Goal: Task Accomplishment & Management: Complete application form

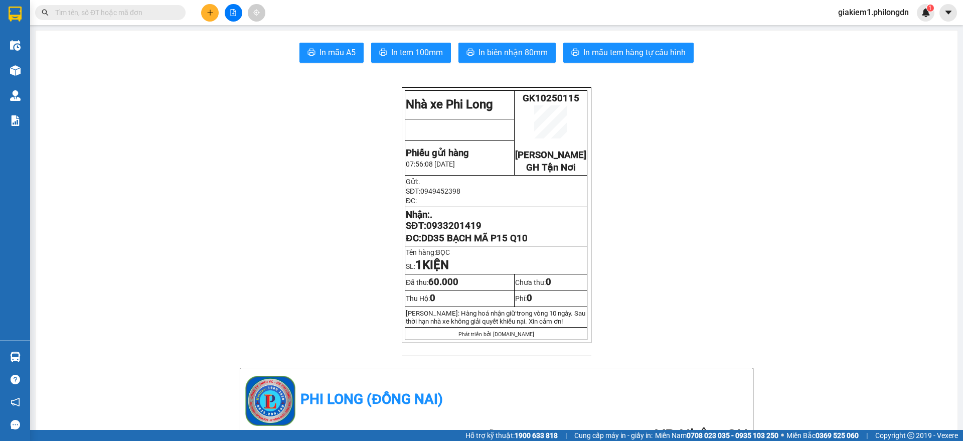
click at [220, 6] on div at bounding box center [233, 13] width 75 height 18
click at [209, 10] on icon "plus" at bounding box center [210, 12] width 7 height 7
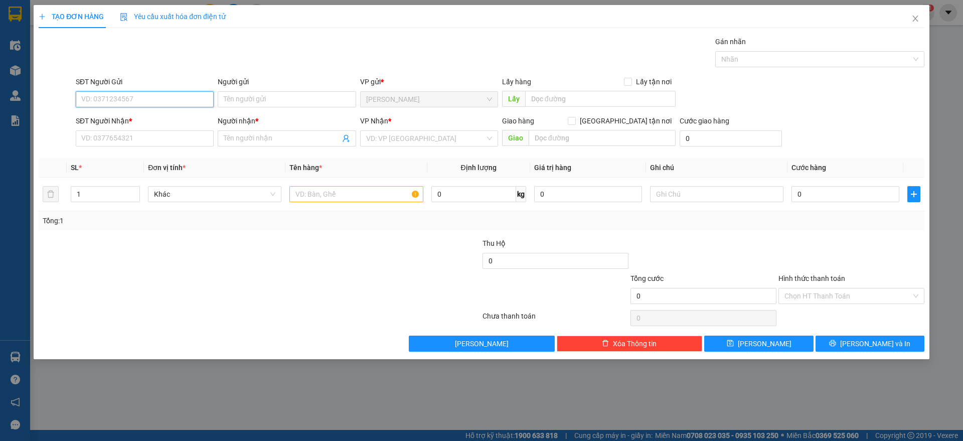
type input "0"
click at [169, 134] on input "SĐT Người Nhận *" at bounding box center [145, 138] width 138 height 16
type input "0907626200"
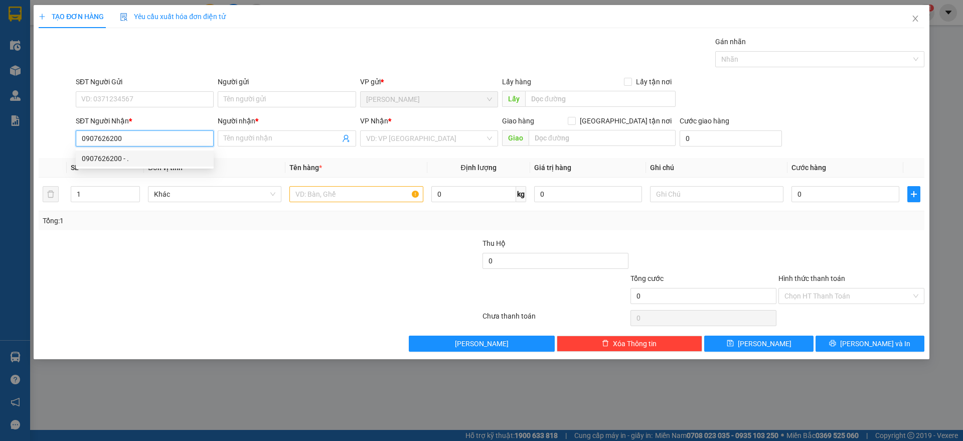
click at [177, 159] on div "0907626200 - ." at bounding box center [145, 158] width 126 height 11
type input "."
checkbox input "true"
type input "144/44/16 ĐƯỜNG 8 BÌNH HƯNG HOÀ BÌNH TÂN"
type input "90.000"
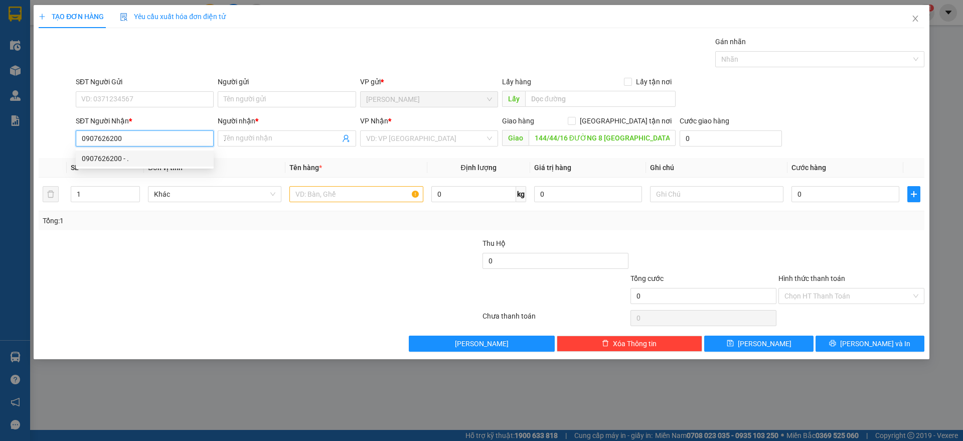
type input "90.000"
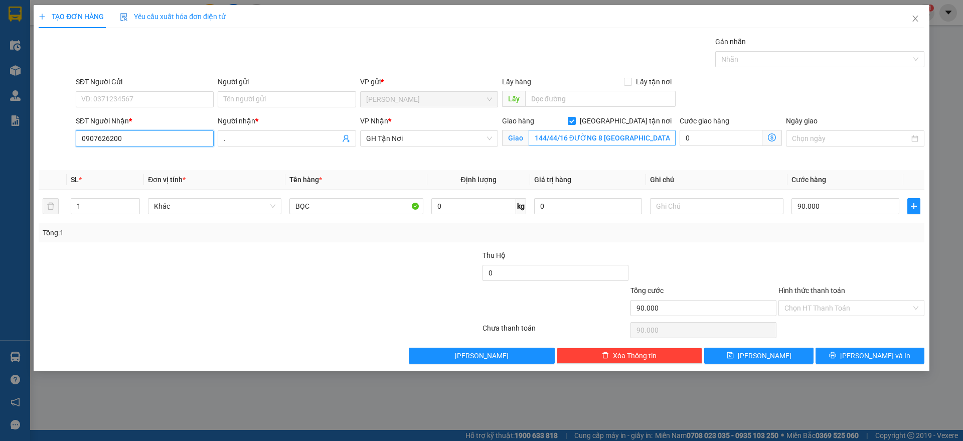
type input "0907626200"
click at [568, 141] on input "144/44/16 ĐƯỜNG 8 BÌNH HƯNG HOÀ BÌNH TÂN" at bounding box center [602, 138] width 147 height 16
drag, startPoint x: 568, startPoint y: 138, endPoint x: 530, endPoint y: 132, distance: 38.0
click at [530, 132] on input "144/44/16 ĐƯỜNG 8 BÌNH HƯNG HOÀ BÌNH TÂN" at bounding box center [602, 138] width 147 height 16
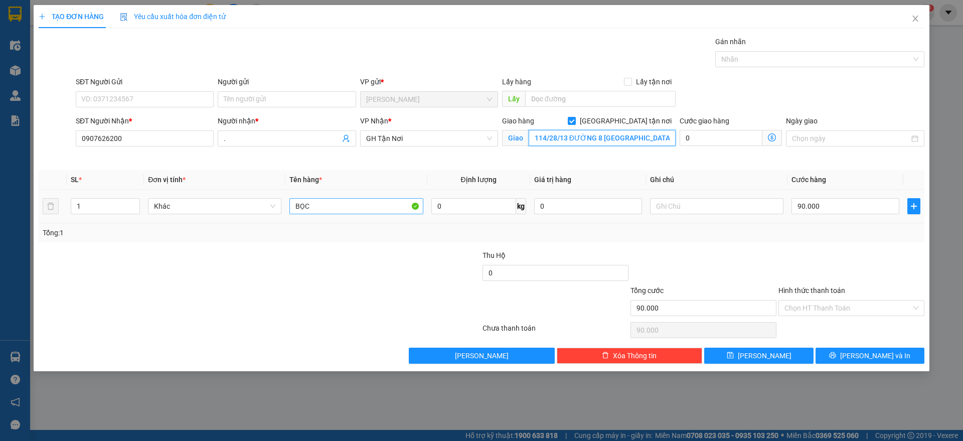
type input "114/28/13 ĐƯỜNG 8 BÌNH HƯNG HOÀ BÌNH TÂN"
click at [319, 203] on input "BỌC" at bounding box center [356, 206] width 133 height 16
type input "2 BAO"
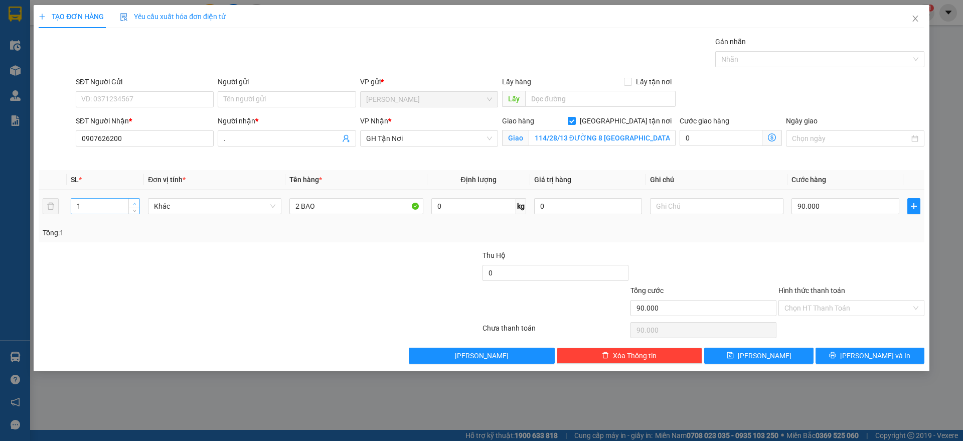
type input "2"
click at [131, 199] on span "Increase Value" at bounding box center [133, 203] width 11 height 9
click at [873, 210] on input "90.000" at bounding box center [846, 206] width 108 height 16
type input "2"
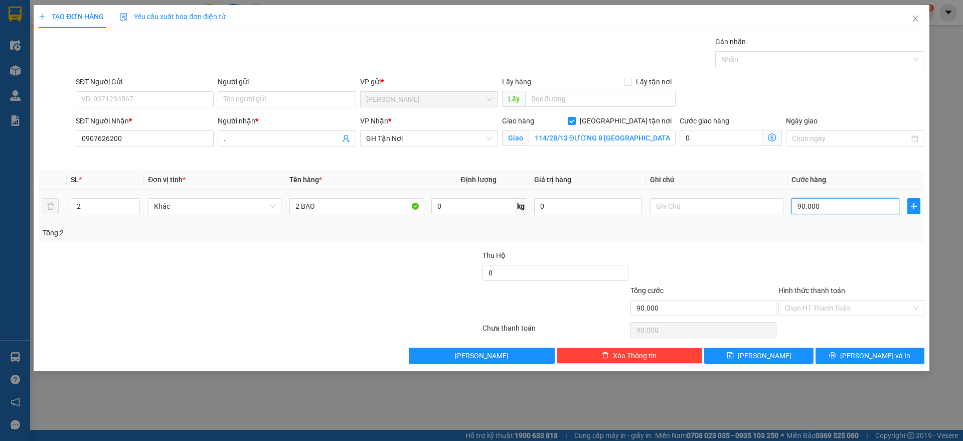
type input "2"
type input "20"
type input "200"
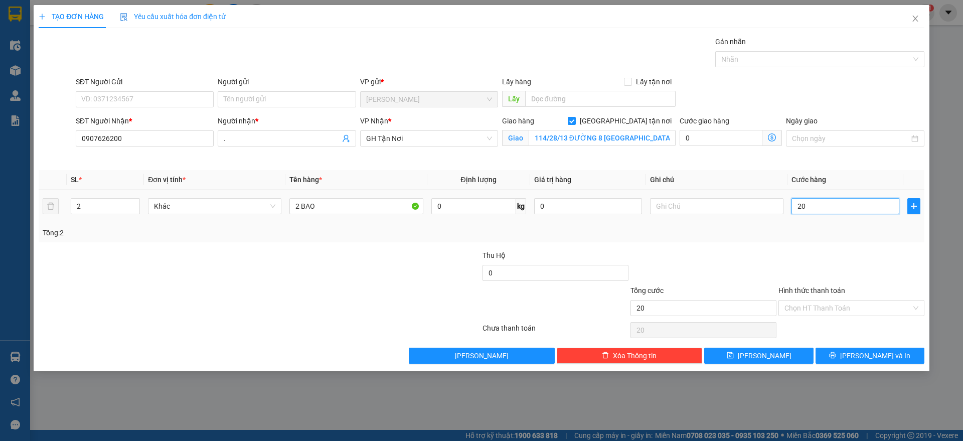
type input "200"
type input "2.000"
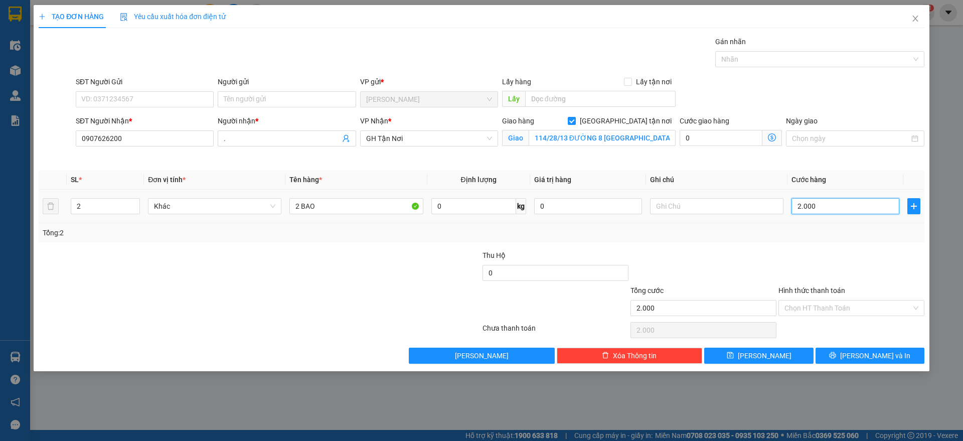
type input "20.000"
type input "200.000"
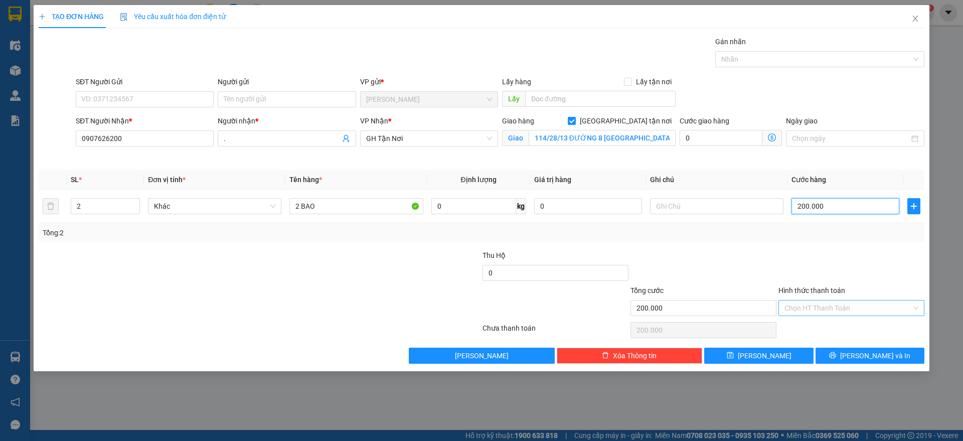
type input "200.000"
click at [864, 308] on input "Hình thức thanh toán" at bounding box center [848, 308] width 127 height 15
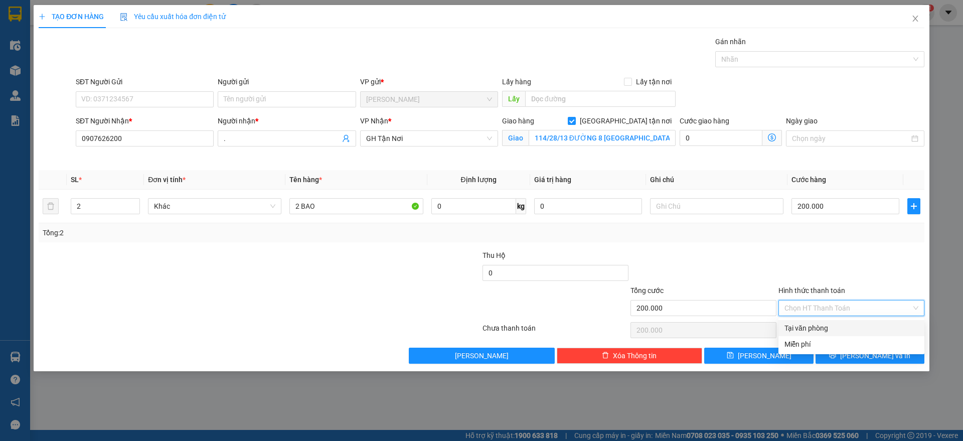
click at [855, 326] on div "Tại văn phòng" at bounding box center [852, 328] width 134 height 11
type input "0"
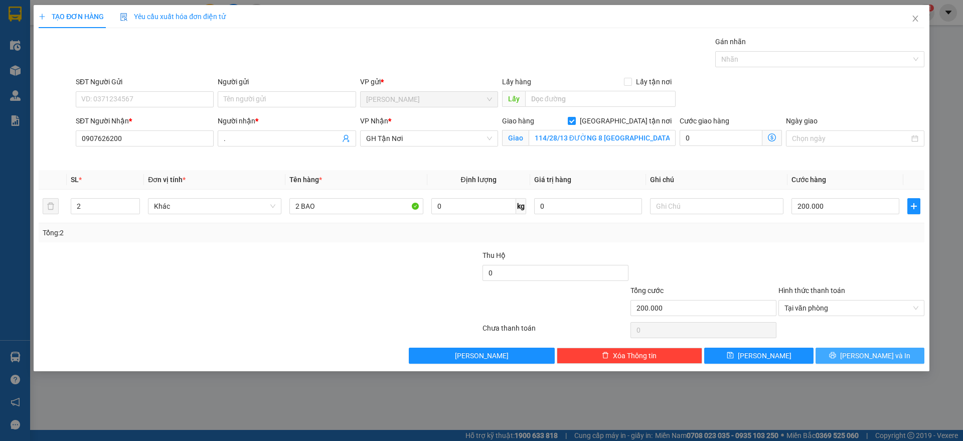
click at [836, 355] on icon "printer" at bounding box center [832, 355] width 7 height 7
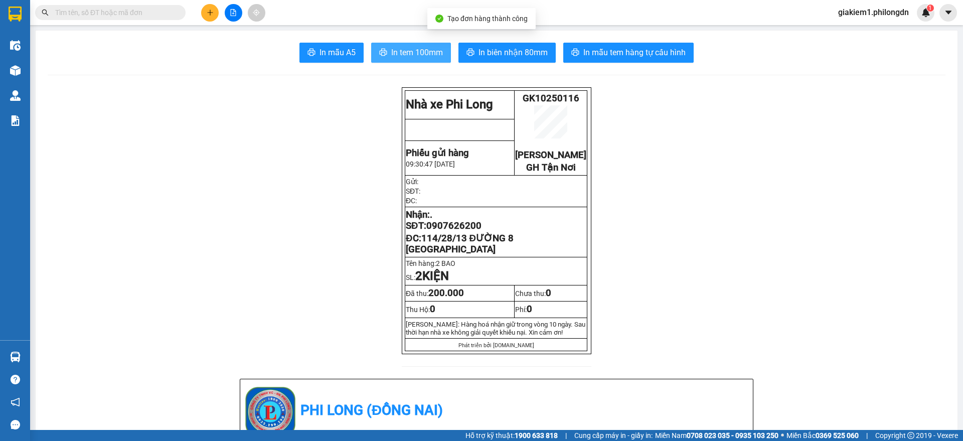
drag, startPoint x: 404, startPoint y: 48, endPoint x: 403, endPoint y: 38, distance: 9.6
click at [404, 44] on button "In tem 100mm" at bounding box center [411, 53] width 80 height 20
drag, startPoint x: 473, startPoint y: 263, endPoint x: 421, endPoint y: 250, distance: 53.3
click at [421, 250] on p "ĐC: 114/28/13 ĐƯỜNG 8 BÌNH HƯNG HOÀ BÌNH TÂN" at bounding box center [496, 244] width 181 height 22
copy span "114/28/13 ĐƯỜNG 8 BÌNH HƯNG HOÀ BÌNH TÂN"
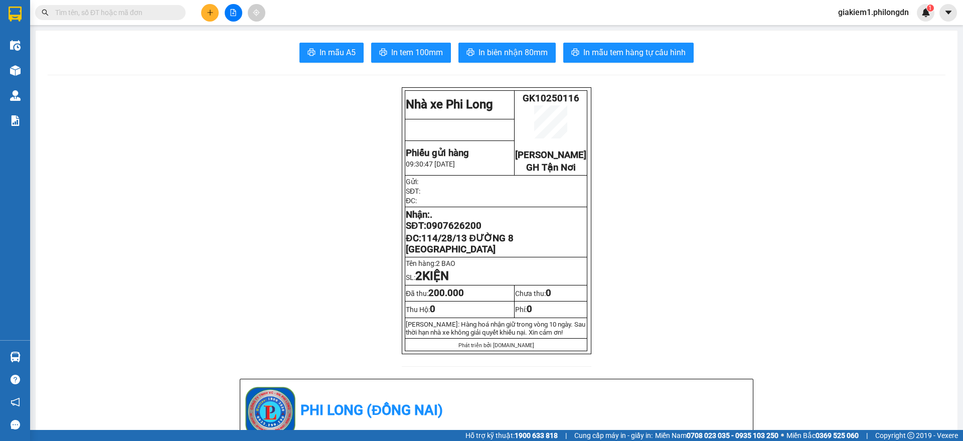
copy span "114/28/13 ĐƯỜNG 8 BÌNH HƯNG HOÀ BÌNH TÂN"
click at [463, 231] on span "0907626200" at bounding box center [454, 225] width 55 height 11
click at [455, 231] on span "0907626200" at bounding box center [454, 225] width 55 height 11
copy span "0907626200"
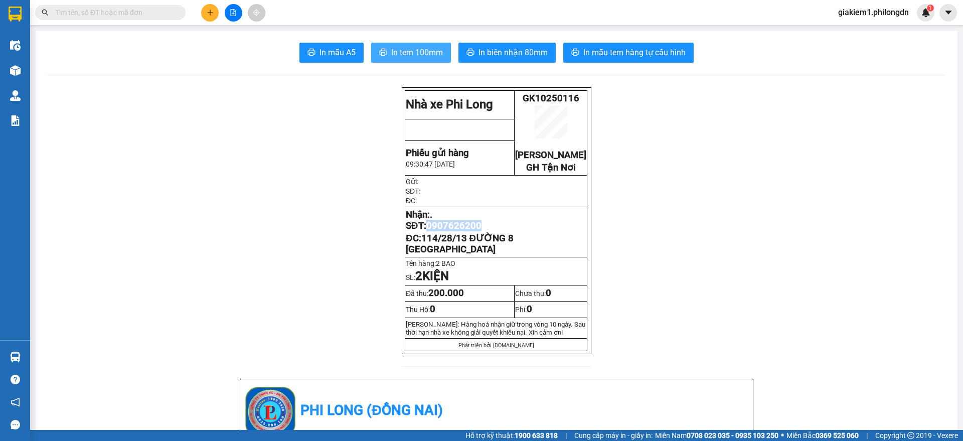
click at [412, 53] on span "In tem 100mm" at bounding box center [417, 52] width 52 height 13
click at [864, 18] on span "giakiem1.philongdn" at bounding box center [873, 12] width 87 height 13
click at [861, 32] on span "Đăng xuất" at bounding box center [878, 31] width 67 height 11
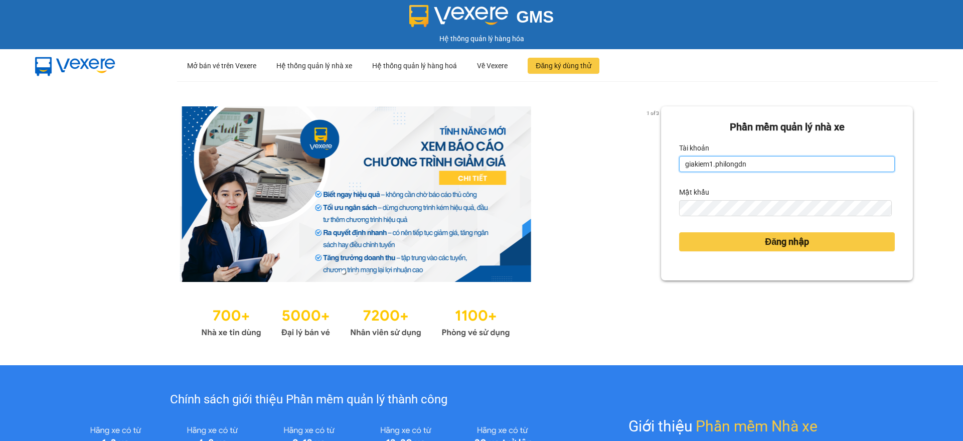
click at [759, 167] on input "giakiem1.philongdn" at bounding box center [787, 164] width 216 height 16
type input "bachkhoa.philongdn"
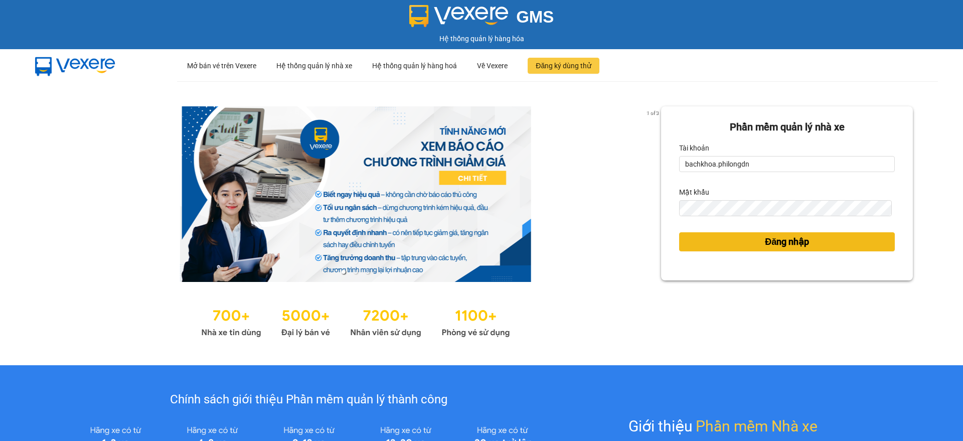
click at [796, 237] on span "Đăng nhập" at bounding box center [787, 242] width 44 height 14
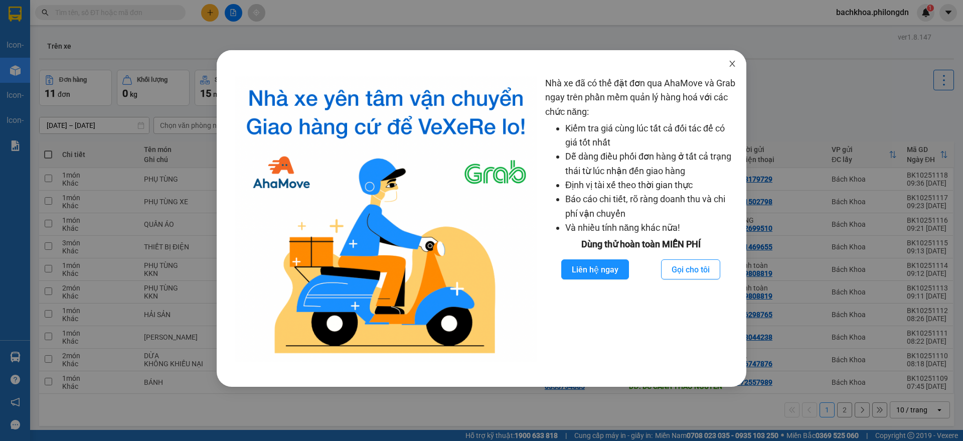
click at [727, 65] on span "Close" at bounding box center [733, 64] width 28 height 28
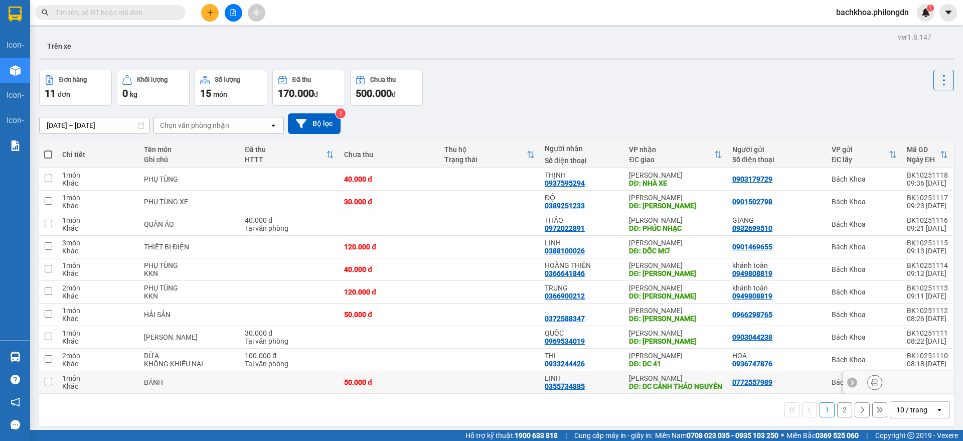
scroll to position [46, 0]
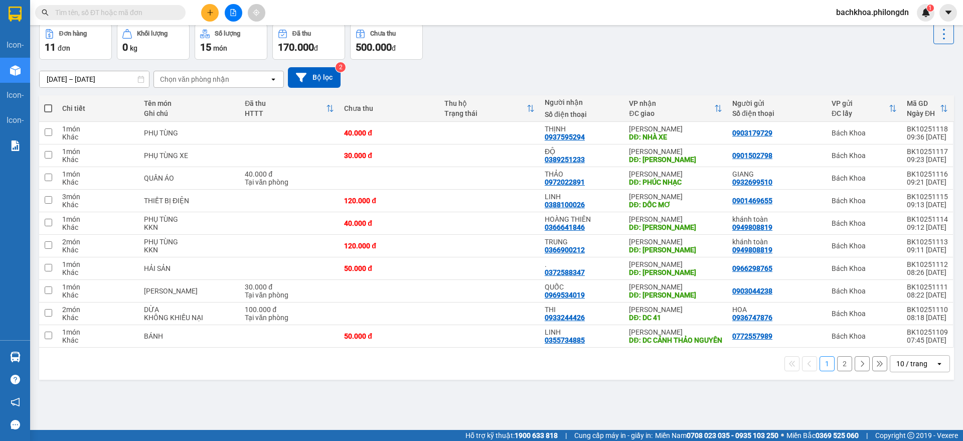
click at [849, 11] on span "bachkhoa.philongdn" at bounding box center [872, 12] width 89 height 13
click at [847, 32] on span "Đăng xuất" at bounding box center [877, 31] width 69 height 11
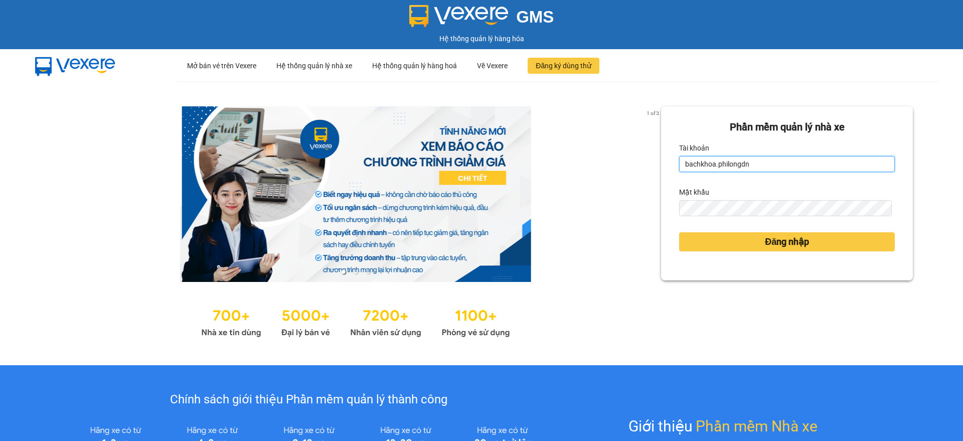
click at [721, 162] on input "bachkhoa.philongdn" at bounding box center [787, 164] width 216 height 16
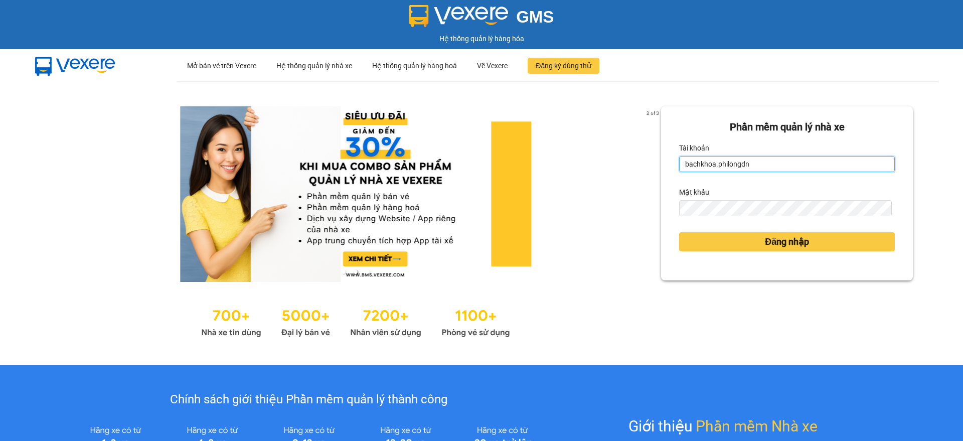
type input "giakiem1.philongdn"
click at [814, 252] on div "Đăng nhập" at bounding box center [787, 241] width 216 height 27
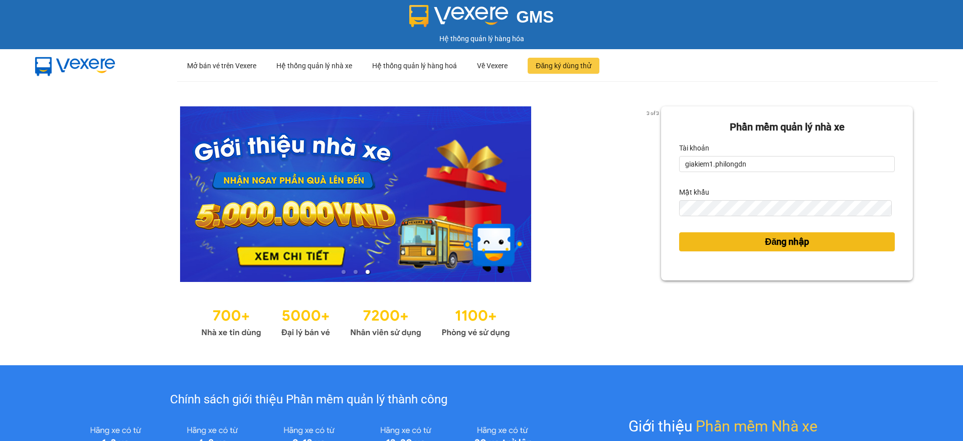
click at [814, 243] on button "Đăng nhập" at bounding box center [787, 241] width 216 height 19
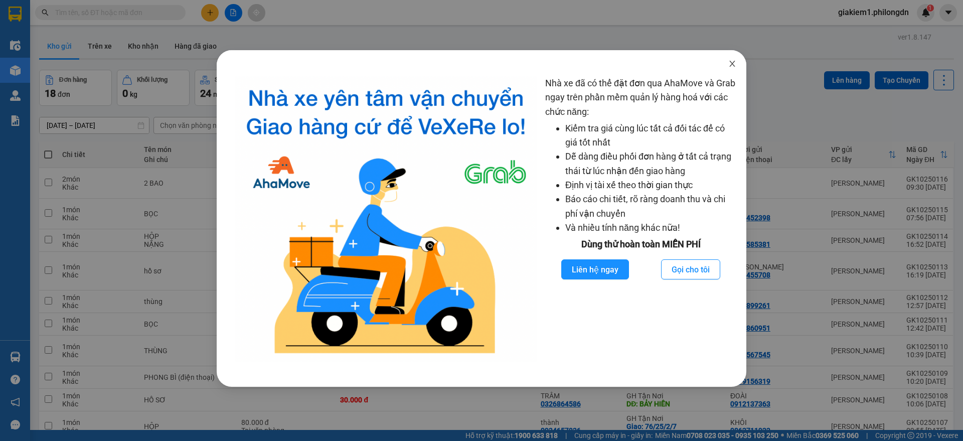
click at [729, 62] on icon "close" at bounding box center [733, 64] width 8 height 8
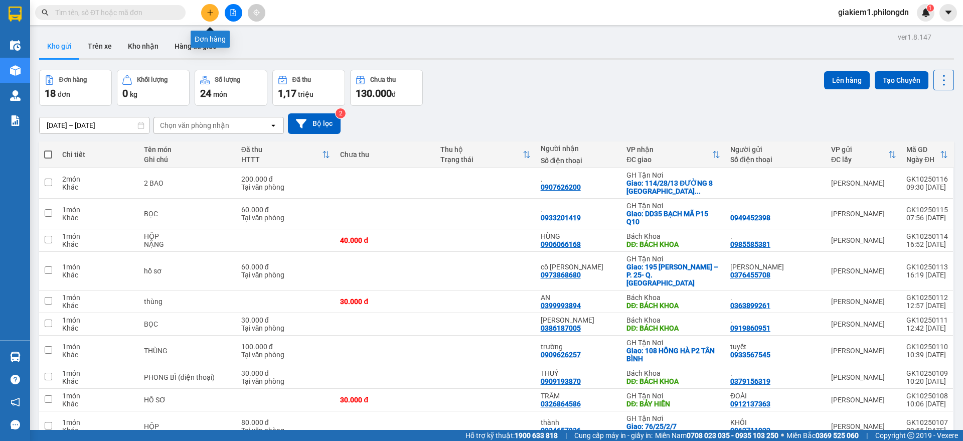
click at [215, 13] on button at bounding box center [210, 13] width 18 height 18
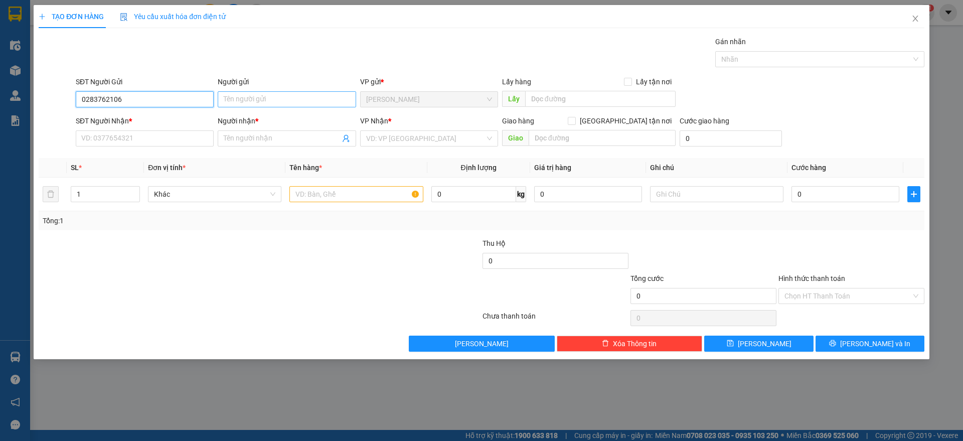
type input "0283762106"
click at [246, 101] on input "Người gửi" at bounding box center [287, 99] width 138 height 16
type input "."
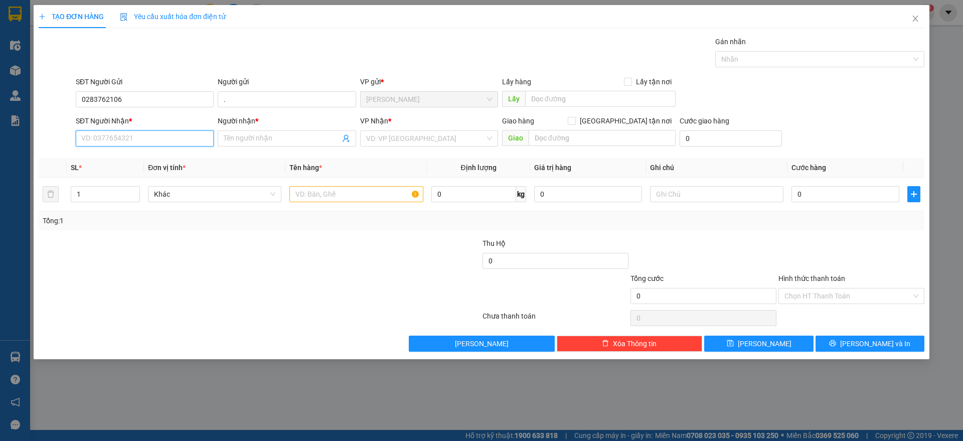
click at [153, 138] on input "SĐT Người Nhận *" at bounding box center [145, 138] width 138 height 16
type input "0327615454"
click at [145, 157] on div "0327615454 - TÁC" at bounding box center [145, 158] width 126 height 11
type input "TÁC"
checkbox input "true"
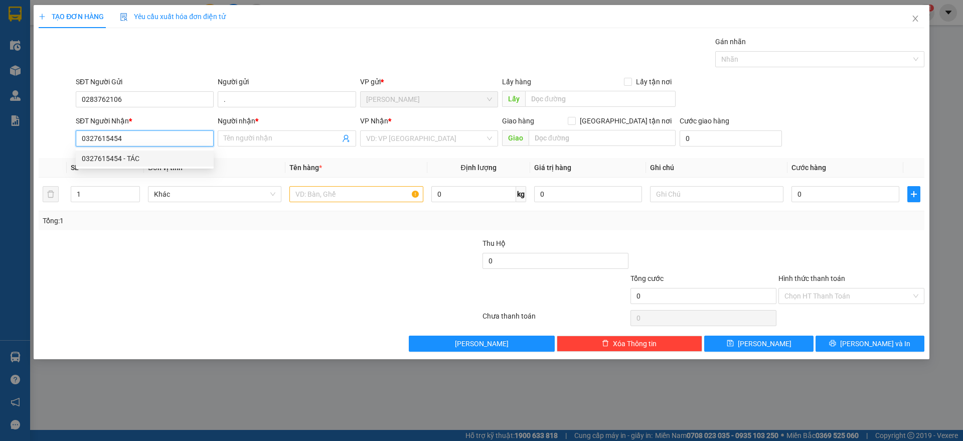
type input "10 ĐƯỜNG 8 LONG TRƯỜNG [GEOGRAPHIC_DATA]"
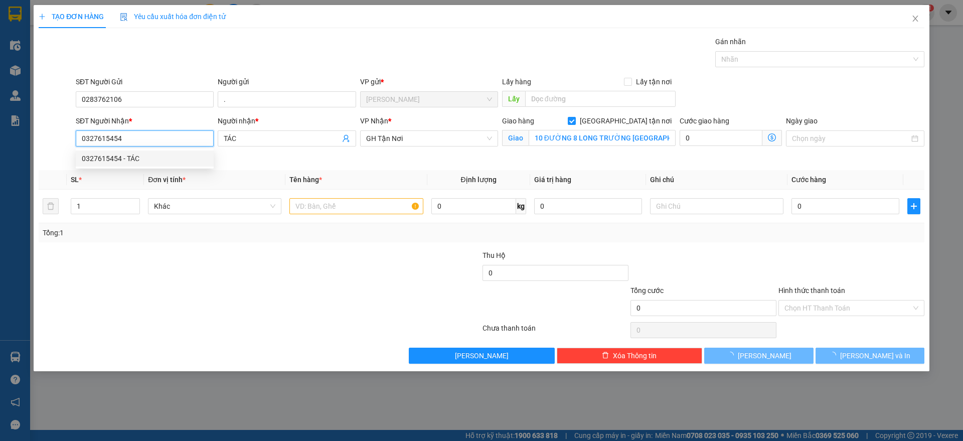
type input "80.000"
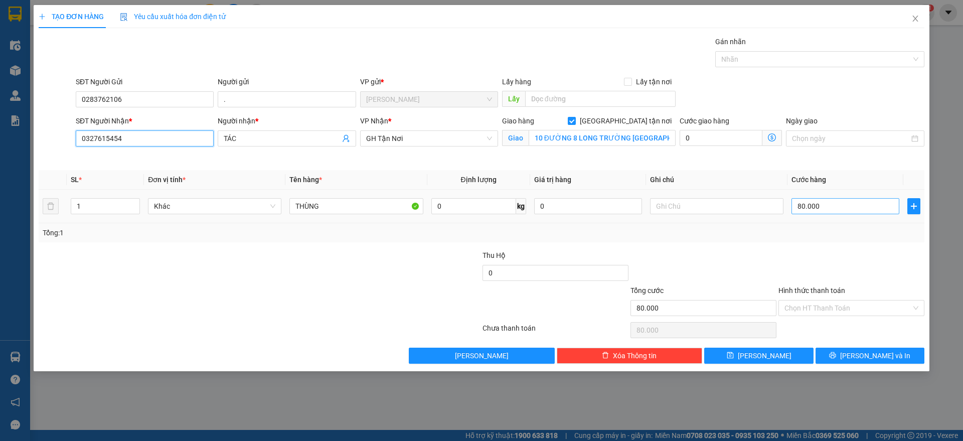
type input "0327615454"
type input "9"
type input "90"
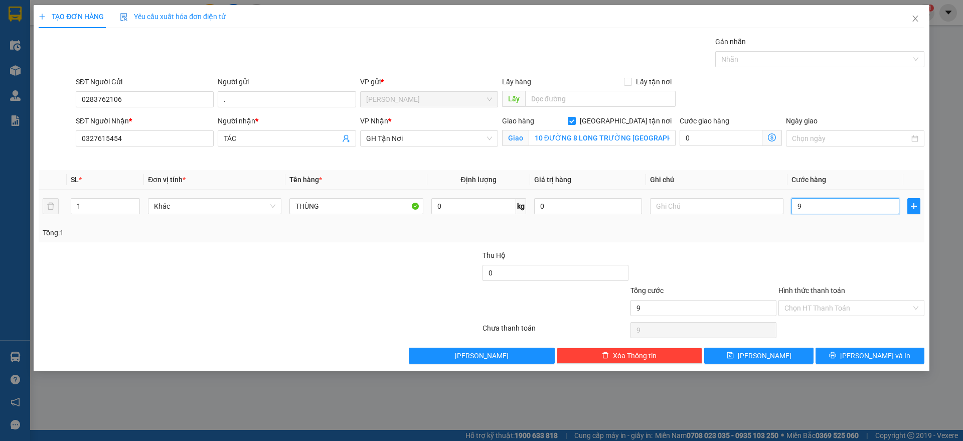
type input "90"
type input "900"
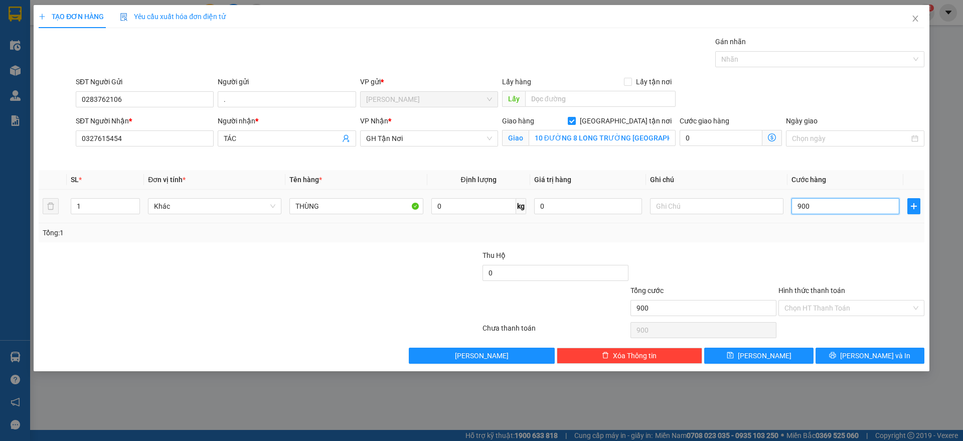
type input "9.000"
type input "90.000"
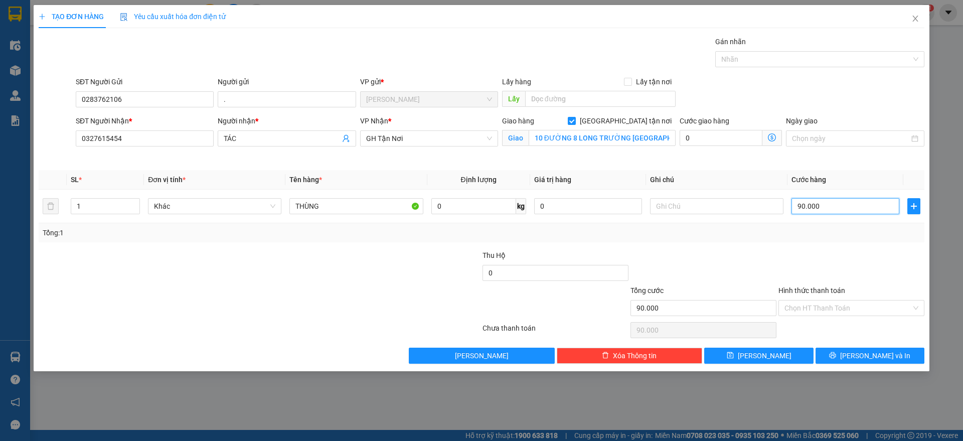
type input "90.000"
click at [836, 320] on div "Chọn HT Thanh Toán" at bounding box center [852, 330] width 148 height 20
click at [838, 310] on input "Hình thức thanh toán" at bounding box center [848, 308] width 127 height 15
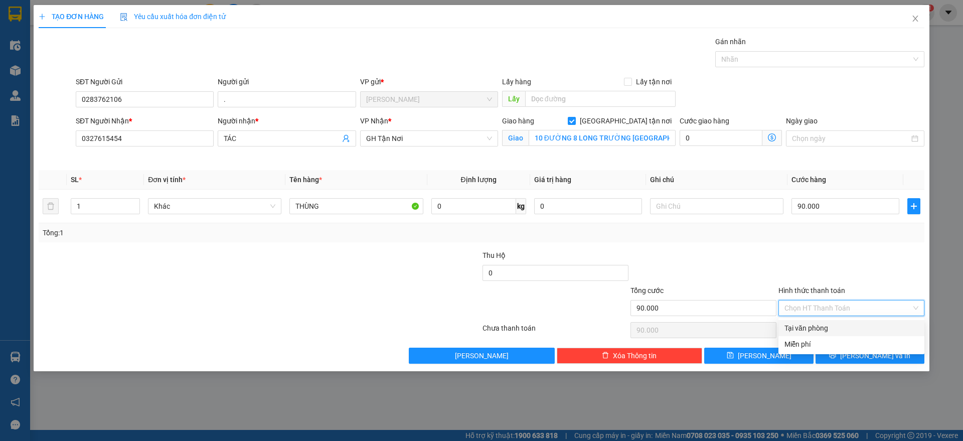
click at [837, 328] on div "Tại văn phòng" at bounding box center [852, 328] width 134 height 11
type input "0"
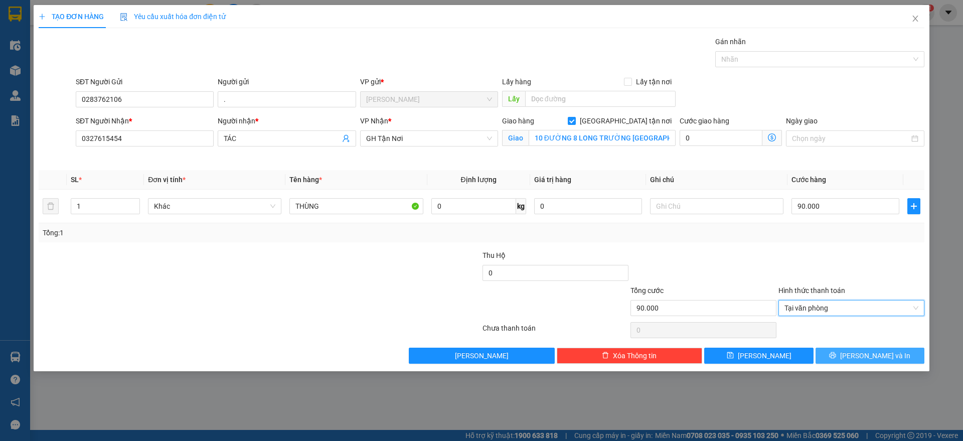
click at [842, 359] on button "[PERSON_NAME] và In" at bounding box center [870, 356] width 109 height 16
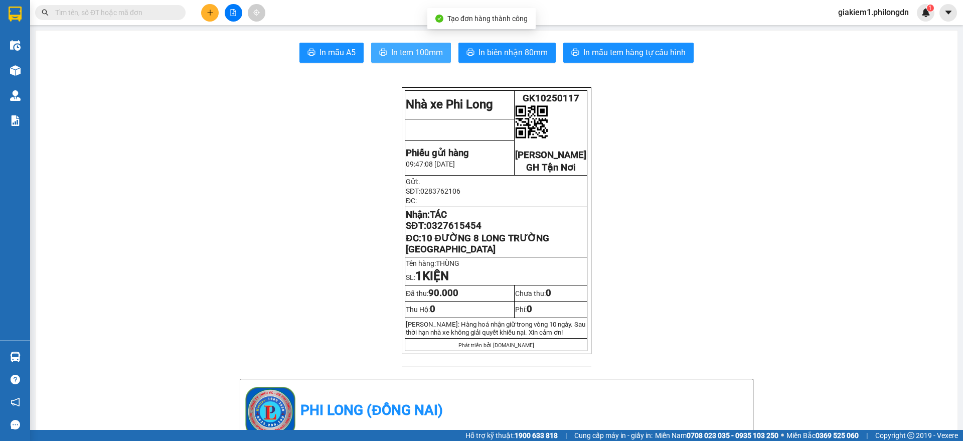
drag, startPoint x: 408, startPoint y: 37, endPoint x: 408, endPoint y: 46, distance: 8.5
click at [408, 47] on span "In tem 100mm" at bounding box center [417, 52] width 52 height 13
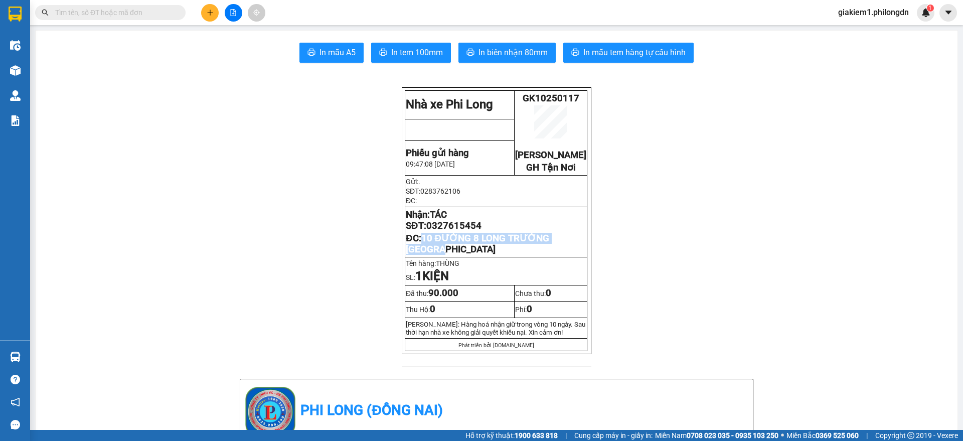
drag, startPoint x: 451, startPoint y: 260, endPoint x: 417, endPoint y: 249, distance: 35.4
click at [417, 249] on p "ĐC: 10 ĐƯỜNG 8 LONG TRƯỜNG [GEOGRAPHIC_DATA]" at bounding box center [496, 244] width 181 height 22
copy span "10 ĐƯỜNG 8 LONG TRƯỜNG [GEOGRAPHIC_DATA]"
click at [438, 231] on span "0327615454" at bounding box center [454, 225] width 55 height 11
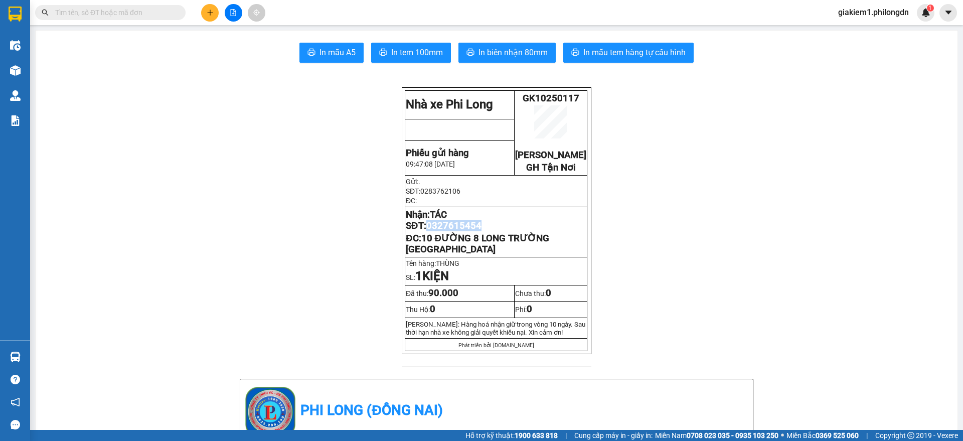
copy span "0327615454"
click at [179, 433] on div "Hỗ trợ kỹ thuật: 1900 633 818 | Cung cấp máy in - giấy in: [GEOGRAPHIC_DATA] 07…" at bounding box center [479, 435] width 958 height 11
